Goal: Communication & Community: Answer question/provide support

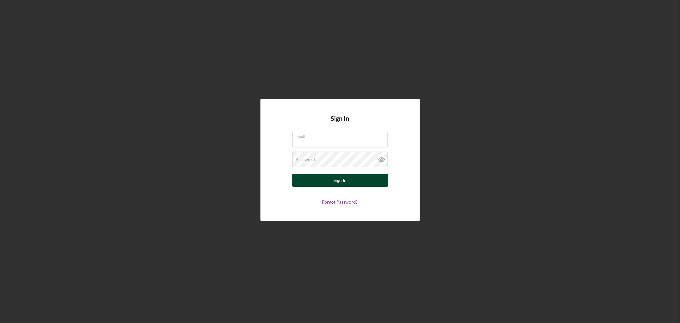
type input "[EMAIL_ADDRESS][DOMAIN_NAME]"
click at [340, 184] on div "Sign In" at bounding box center [340, 180] width 13 height 13
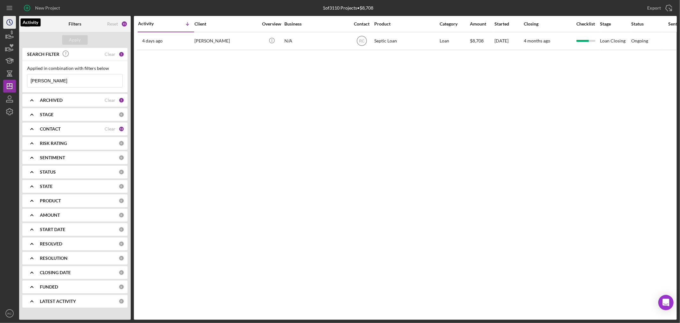
click at [9, 20] on icon "Icon/History" at bounding box center [10, 22] width 16 height 16
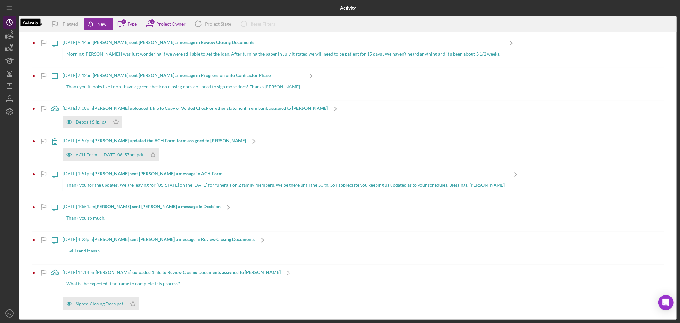
click at [9, 22] on icon "Icon/History" at bounding box center [10, 22] width 16 height 16
click at [6, 82] on icon "Icon/Dashboard" at bounding box center [10, 86] width 16 height 16
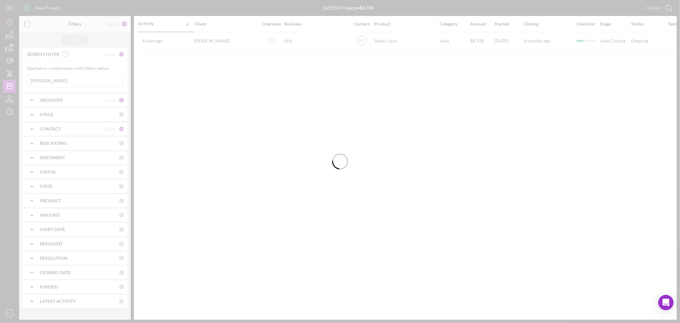
click at [62, 80] on div at bounding box center [340, 161] width 680 height 323
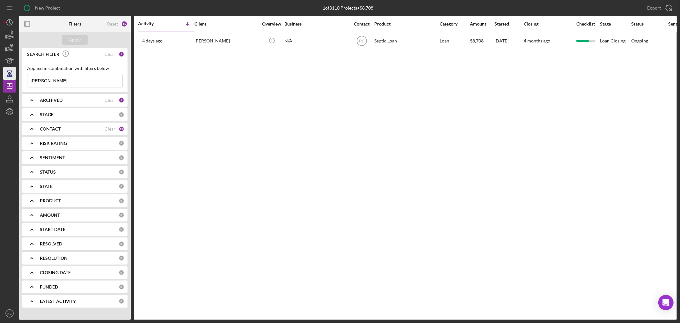
drag, startPoint x: 61, startPoint y: 84, endPoint x: 13, endPoint y: 79, distance: 47.8
click at [13, 79] on div "New Project 1 of 3110 Projects • $8,708 [PERSON_NAME] Export Icon/Export Filter…" at bounding box center [340, 160] width 674 height 320
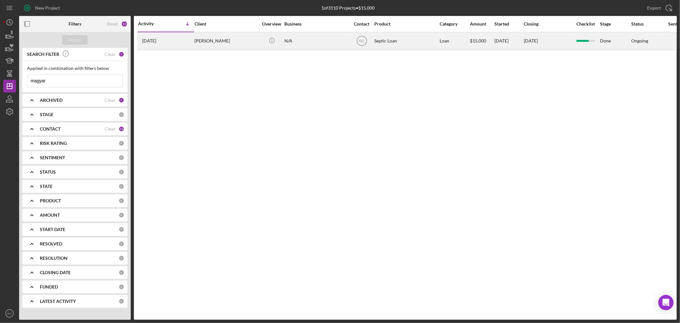
type input "magyar"
click at [204, 39] on div "[PERSON_NAME]" at bounding box center [227, 41] width 64 height 17
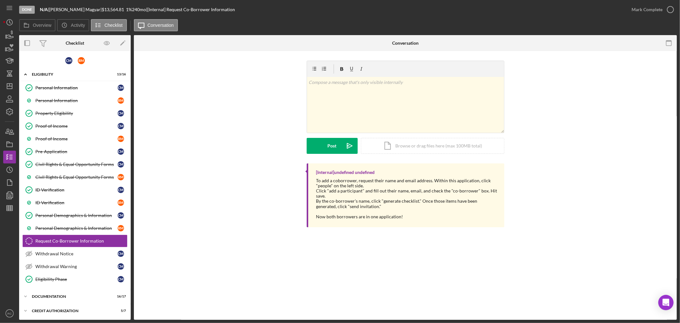
scroll to position [56, 0]
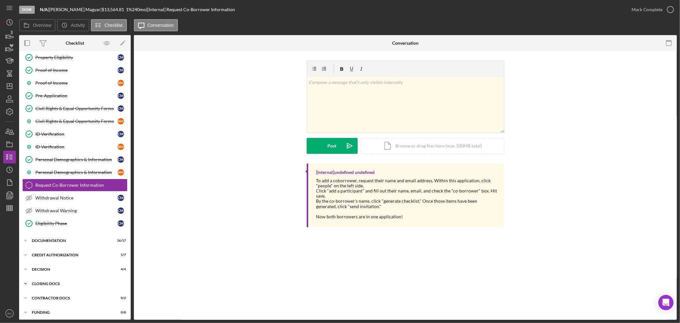
click at [51, 283] on div "CLOSING DOCS" at bounding box center [77, 284] width 91 height 4
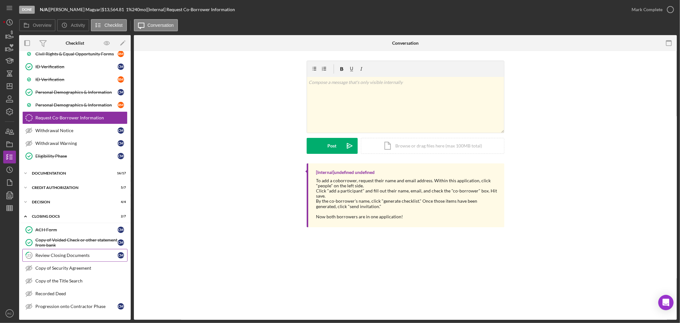
scroll to position [152, 0]
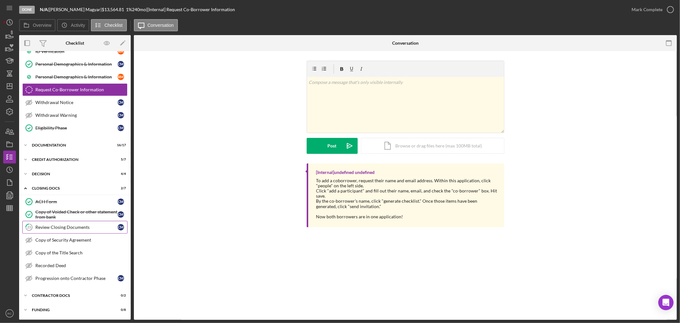
click at [60, 229] on div "Review Closing Documents" at bounding box center [76, 227] width 82 height 5
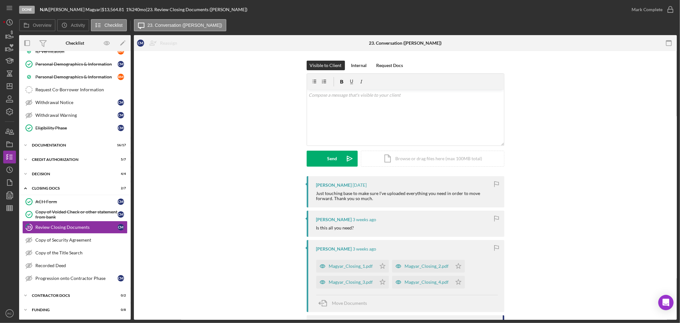
scroll to position [152, 0]
click at [367, 129] on div "v Color teal Color pink Remove color Add row above Add row below Add column bef…" at bounding box center [405, 118] width 197 height 56
click at [444, 122] on div "v Color teal Color pink Remove color Add row above Add row below Add column bef…" at bounding box center [405, 118] width 197 height 56
click at [334, 98] on p at bounding box center [406, 95] width 194 height 7
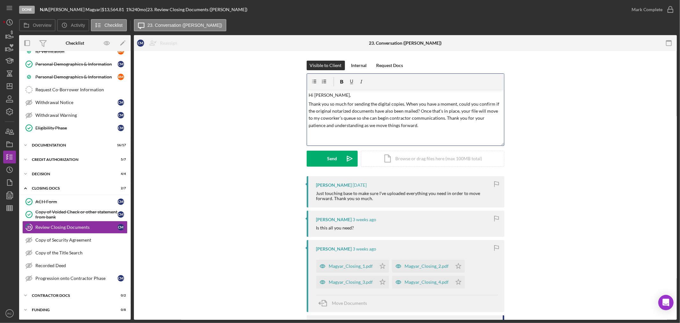
click at [309, 94] on p "Hi [PERSON_NAME]," at bounding box center [406, 95] width 194 height 7
click at [340, 159] on button "Send Icon/icon-invite-send" at bounding box center [332, 159] width 51 height 16
